Goal: Task Accomplishment & Management: Manage account settings

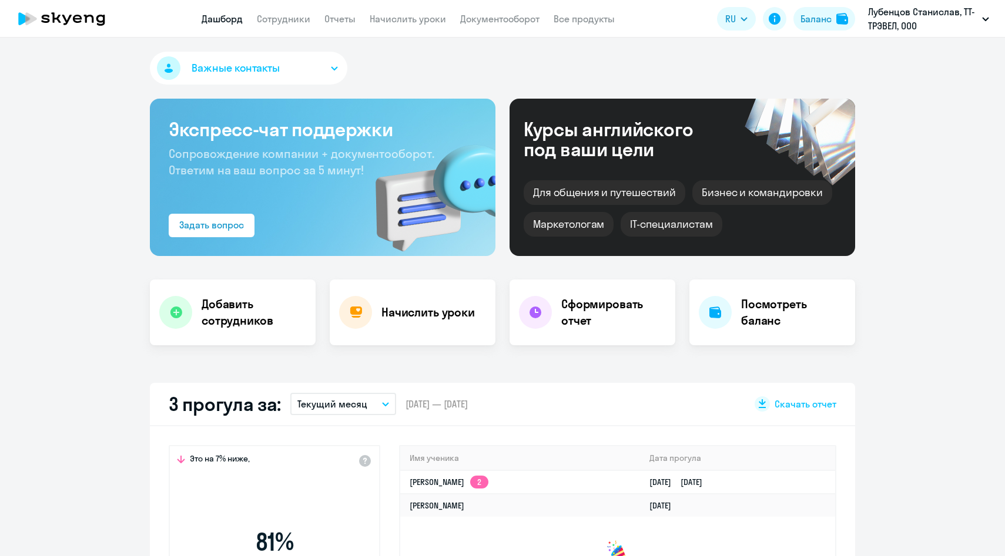
select select "30"
click at [309, 21] on link "Сотрудники" at bounding box center [283, 19] width 53 height 12
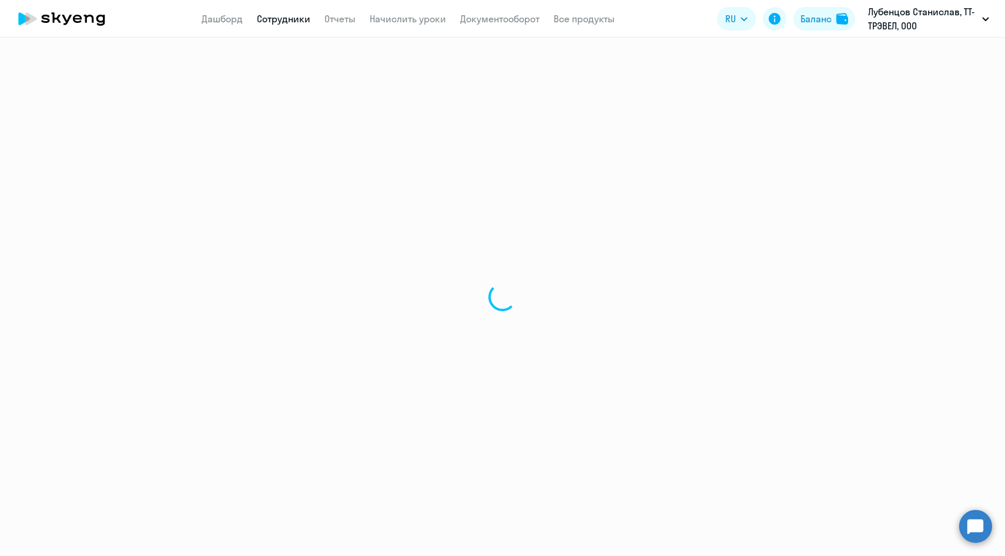
select select "30"
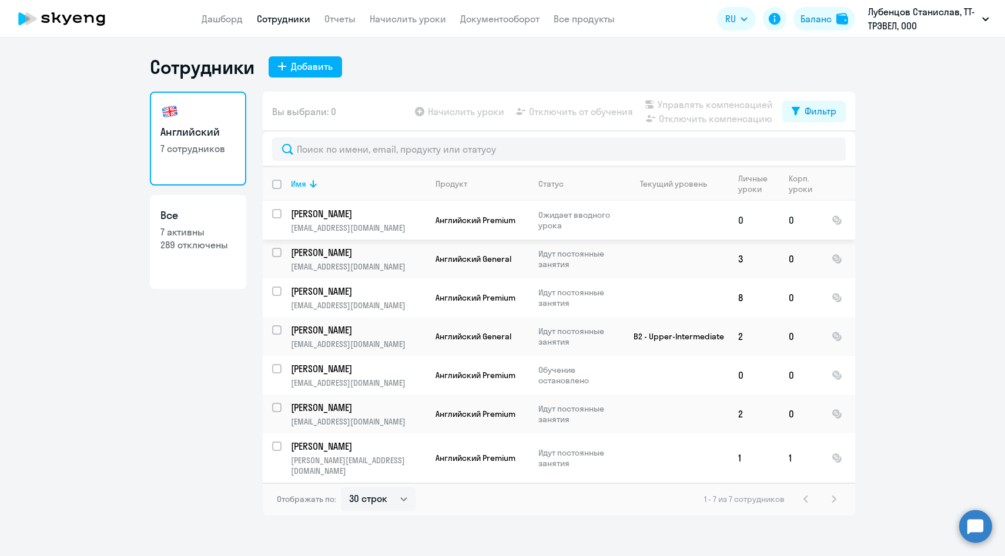
click at [279, 211] on input "select row 3593168" at bounding box center [284, 221] width 24 height 24
checkbox input "true"
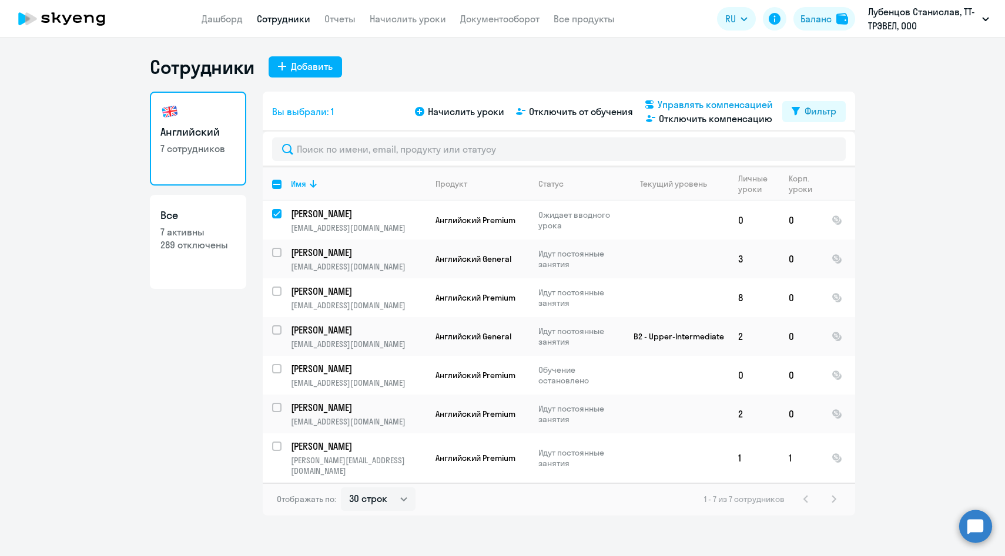
click at [679, 108] on span "Управлять компенсацией" at bounding box center [714, 105] width 115 height 14
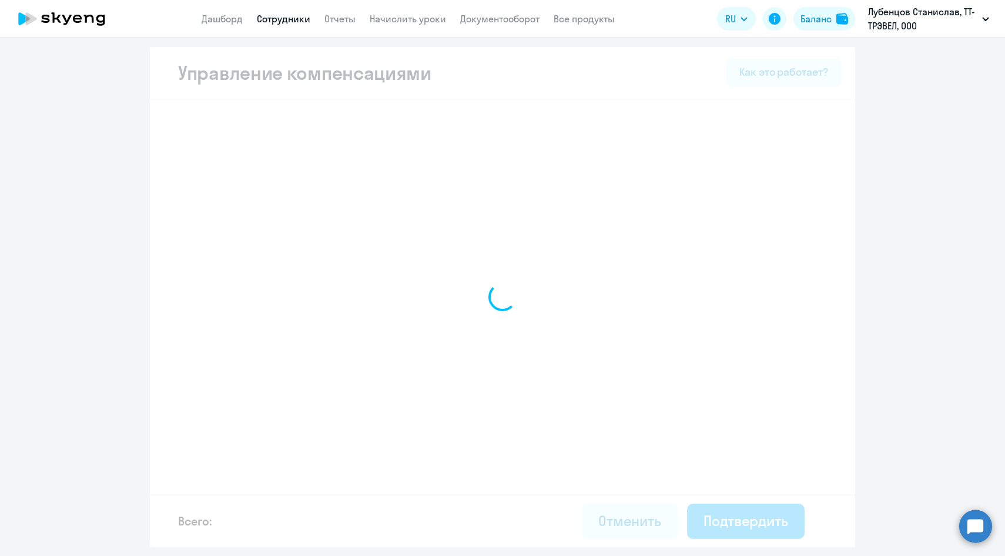
select select "MONTHLY"
